Goal: Task Accomplishment & Management: Complete application form

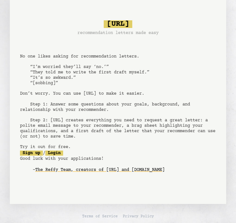
scroll to position [7, 0]
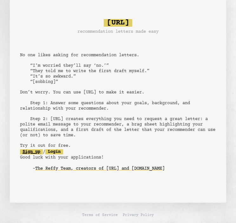
click at [33, 149] on link "Sign up" at bounding box center [31, 151] width 23 height 5
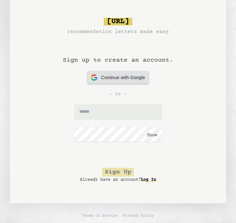
click at [116, 76] on span "Continue with Google" at bounding box center [123, 77] width 44 height 7
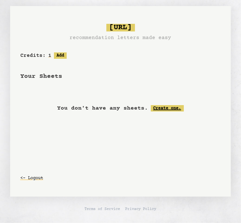
click at [158, 109] on link "Create one." at bounding box center [167, 108] width 33 height 6
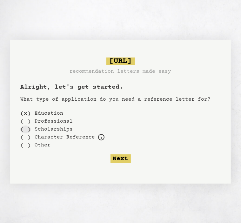
click at [26, 127] on div "( )" at bounding box center [25, 129] width 10 height 8
click at [25, 136] on div "( )" at bounding box center [25, 137] width 10 height 8
click at [28, 113] on div "( )" at bounding box center [25, 113] width 10 height 8
click at [116, 153] on form "( x ) Education ( ) Professional ( ) Scholarships ( ) Character Reference For e…" at bounding box center [120, 136] width 200 height 54
click at [117, 156] on button "Next" at bounding box center [120, 158] width 20 height 9
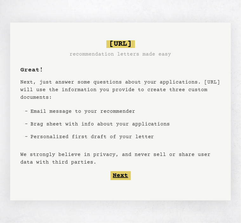
click at [126, 177] on button "Next" at bounding box center [120, 175] width 20 height 9
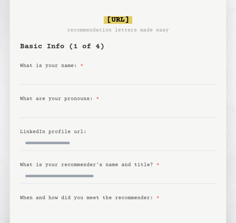
scroll to position [14, 0]
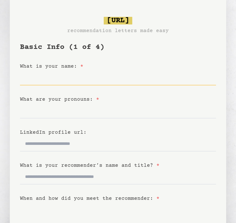
click at [88, 76] on input "What is your name: *" at bounding box center [118, 77] width 196 height 15
click at [177, 18] on div "[URL] recommendation letters made easy" at bounding box center [118, 26] width 196 height 18
